Goal: Find specific page/section: Find specific page/section

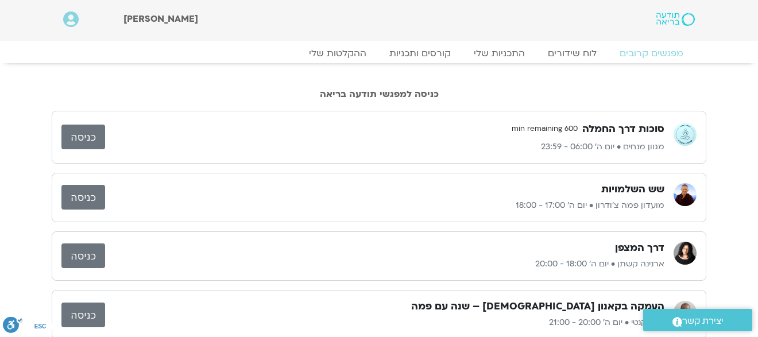
click at [93, 195] on link "כניסה" at bounding box center [83, 197] width 44 height 25
click at [85, 199] on link "כניסה" at bounding box center [83, 197] width 44 height 25
click at [91, 193] on link "כניסה" at bounding box center [83, 197] width 44 height 25
click at [90, 196] on link "כניסה" at bounding box center [83, 197] width 44 height 25
click at [82, 197] on link "כניסה" at bounding box center [83, 197] width 44 height 25
